Goal: Task Accomplishment & Management: Use online tool/utility

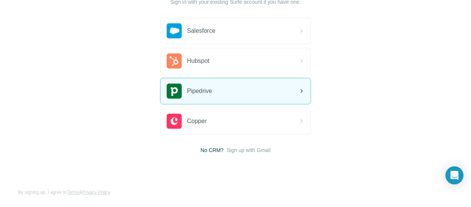
click at [240, 89] on div "Pipedrive" at bounding box center [236, 91] width 150 height 26
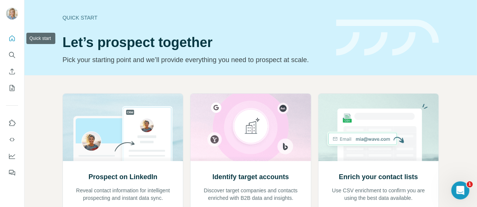
click at [9, 38] on icon "Quick start" at bounding box center [12, 39] width 8 height 8
click at [14, 38] on icon "Quick start" at bounding box center [12, 38] width 6 height 6
click at [14, 53] on icon "Search" at bounding box center [12, 55] width 8 height 8
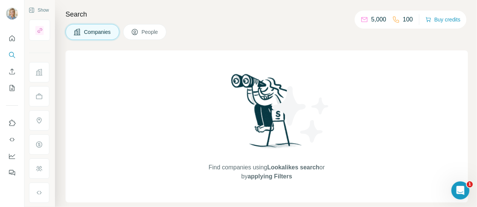
click at [228, 28] on div "Companies People" at bounding box center [266, 32] width 402 height 16
